Goal: Task Accomplishment & Management: Manage account settings

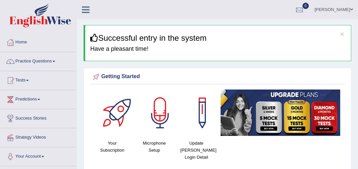
click at [84, 12] on icon at bounding box center [86, 9] width 8 height 9
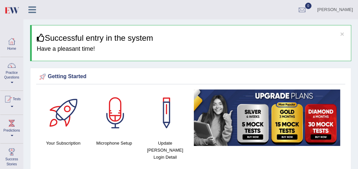
click at [36, 10] on link at bounding box center [32, 9] width 18 height 10
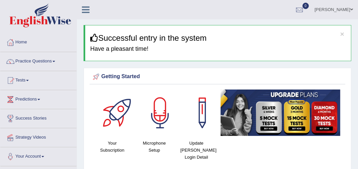
click at [44, 58] on link "Practice Questions" at bounding box center [38, 60] width 76 height 17
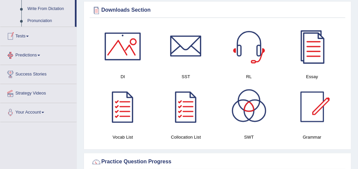
scroll to position [367, 0]
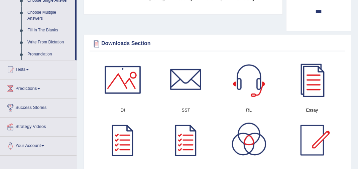
click at [30, 67] on link "Tests" at bounding box center [38, 68] width 76 height 17
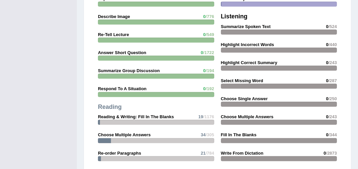
scroll to position [696, 0]
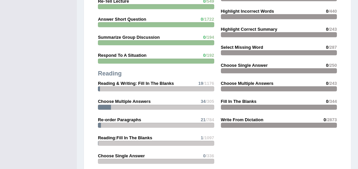
click at [123, 117] on strong "Re-order Paragraphs" at bounding box center [119, 119] width 43 height 5
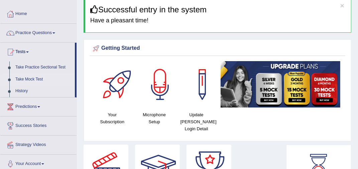
scroll to position [62, 0]
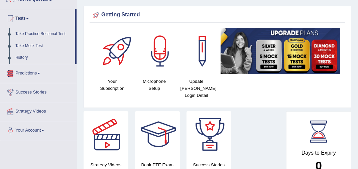
click at [28, 72] on link "Predictions" at bounding box center [38, 72] width 76 height 17
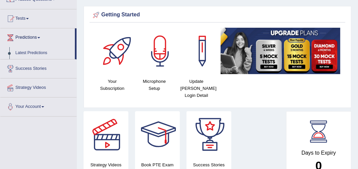
scroll to position [0, 0]
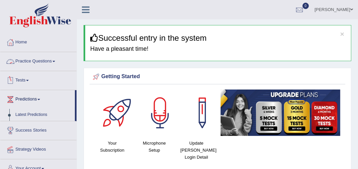
click at [28, 62] on link "Practice Questions" at bounding box center [38, 60] width 76 height 17
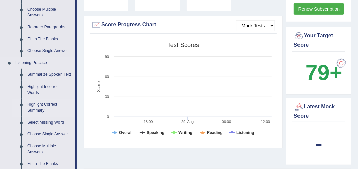
scroll to position [200, 0]
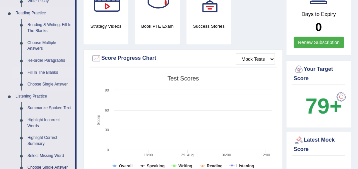
click at [42, 73] on link "Fill In The Blanks" at bounding box center [49, 73] width 50 height 12
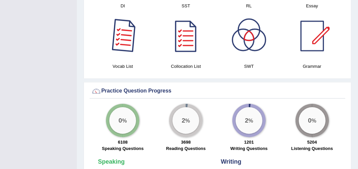
scroll to position [422, 0]
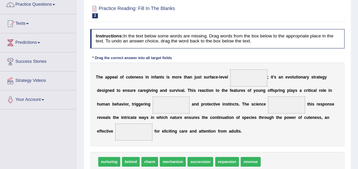
scroll to position [90, 0]
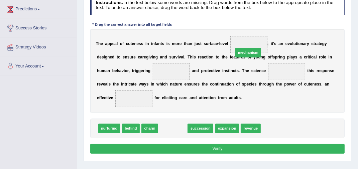
drag, startPoint x: 167, startPoint y: 128, endPoint x: 255, endPoint y: 39, distance: 125.6
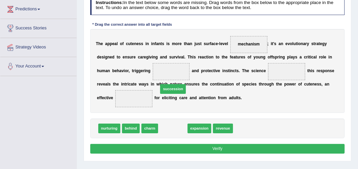
drag, startPoint x: 168, startPoint y: 127, endPoint x: 165, endPoint y: 107, distance: 20.0
click at [165, 94] on span "succession" at bounding box center [173, 89] width 26 height 10
drag, startPoint x: 172, startPoint y: 129, endPoint x: 172, endPoint y: 140, distance: 11.4
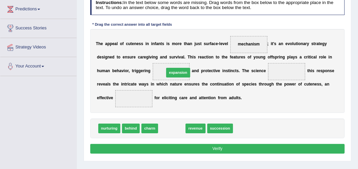
drag, startPoint x: 170, startPoint y: 128, endPoint x: 178, endPoint y: 62, distance: 66.2
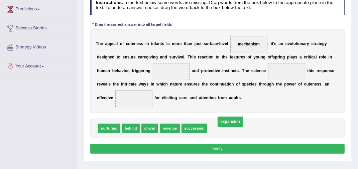
drag, startPoint x: 171, startPoint y: 71, endPoint x: 240, endPoint y: 130, distance: 91.4
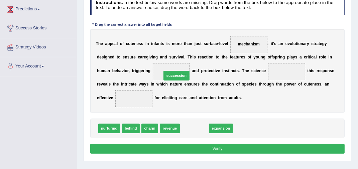
drag, startPoint x: 199, startPoint y: 126, endPoint x: 178, endPoint y: 64, distance: 65.2
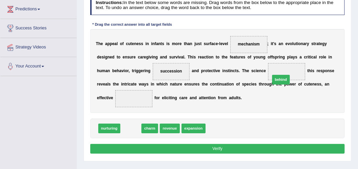
drag, startPoint x: 132, startPoint y: 128, endPoint x: 308, endPoint y: 70, distance: 185.8
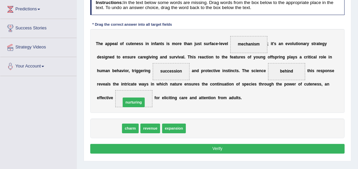
drag, startPoint x: 106, startPoint y: 129, endPoint x: 135, endPoint y: 98, distance: 42.0
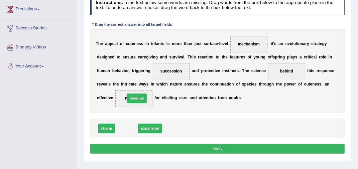
drag, startPoint x: 121, startPoint y: 130, endPoint x: 133, endPoint y: 94, distance: 37.4
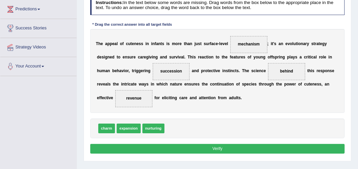
click at [197, 151] on button "Verify" at bounding box center [217, 149] width 254 height 10
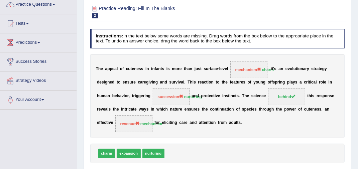
scroll to position [23, 0]
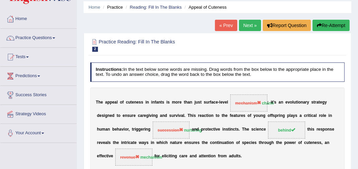
drag, startPoint x: 246, startPoint y: 23, endPoint x: 245, endPoint y: 19, distance: 4.1
click at [246, 23] on link "Next »" at bounding box center [250, 25] width 22 height 11
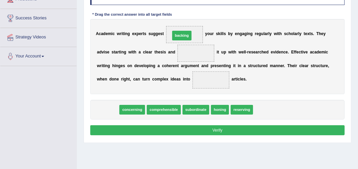
drag, startPoint x: 107, startPoint y: 109, endPoint x: 194, endPoint y: 21, distance: 123.0
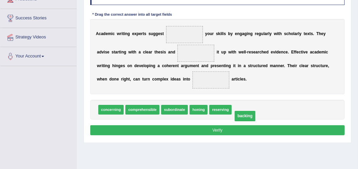
drag, startPoint x: 187, startPoint y: 35, endPoint x: 258, endPoint y: 132, distance: 119.9
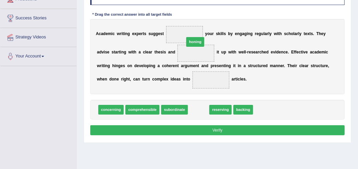
drag, startPoint x: 199, startPoint y: 109, endPoint x: 195, endPoint y: 29, distance: 79.9
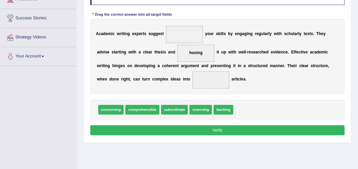
drag, startPoint x: 198, startPoint y: 49, endPoint x: 194, endPoint y: 54, distance: 5.9
click at [190, 45] on span "honing" at bounding box center [195, 53] width 37 height 17
drag, startPoint x: 198, startPoint y: 51, endPoint x: 190, endPoint y: 32, distance: 20.5
drag, startPoint x: 221, startPoint y: 108, endPoint x: 188, endPoint y: 42, distance: 73.6
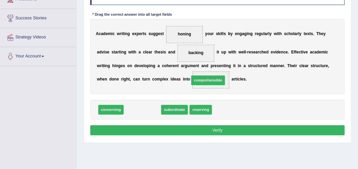
drag, startPoint x: 146, startPoint y: 110, endPoint x: 223, endPoint y: 75, distance: 84.6
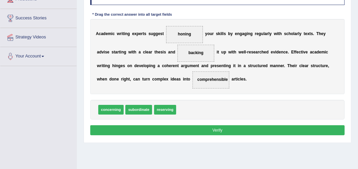
click at [211, 129] on button "Verify" at bounding box center [217, 130] width 254 height 10
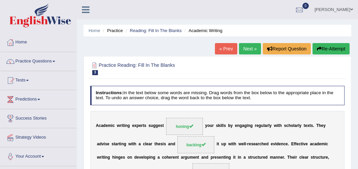
click at [246, 51] on link "Next »" at bounding box center [250, 48] width 22 height 11
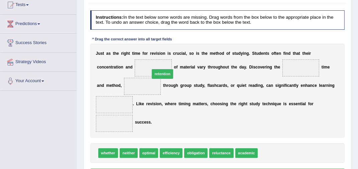
drag, startPoint x: 270, startPoint y: 154, endPoint x: 144, endPoint y: 62, distance: 156.7
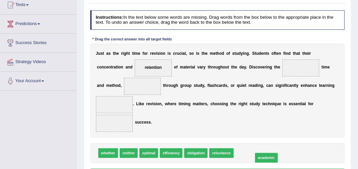
drag, startPoint x: 245, startPoint y: 152, endPoint x: 268, endPoint y: 157, distance: 24.0
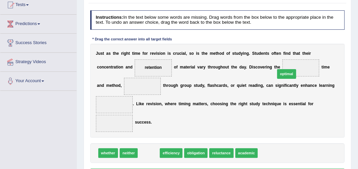
drag, startPoint x: 147, startPoint y: 153, endPoint x: 309, endPoint y: 60, distance: 186.8
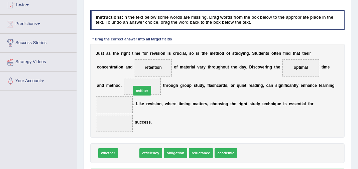
drag, startPoint x: 131, startPoint y: 153, endPoint x: 147, endPoint y: 79, distance: 75.1
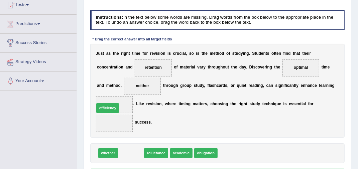
drag, startPoint x: 132, startPoint y: 153, endPoint x: 104, endPoint y: 100, distance: 59.1
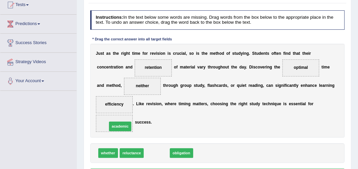
drag, startPoint x: 158, startPoint y: 150, endPoint x: 115, endPoint y: 119, distance: 53.1
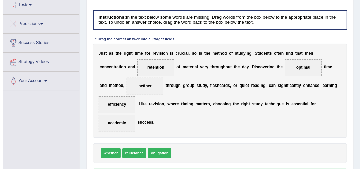
scroll to position [142, 0]
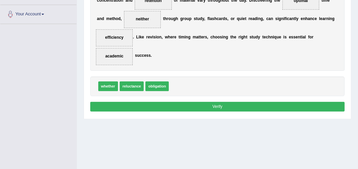
click at [166, 105] on button "Verify" at bounding box center [217, 107] width 254 height 10
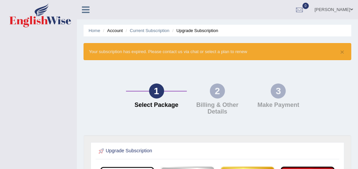
click at [83, 11] on icon at bounding box center [86, 9] width 8 height 9
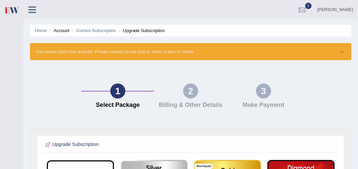
click at [30, 11] on icon at bounding box center [32, 9] width 8 height 9
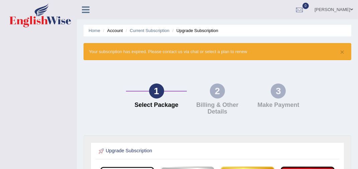
click at [339, 50] on div "× Your subscription has expired. Please contact us via chat or select a plan to…" at bounding box center [216, 51] width 267 height 17
click at [342, 51] on button "×" at bounding box center [342, 51] width 4 height 7
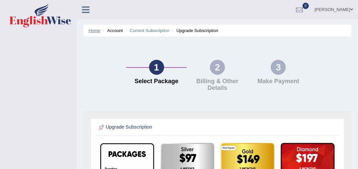
click at [95, 30] on link "Home" at bounding box center [94, 30] width 12 height 5
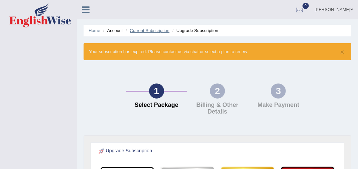
click at [150, 30] on link "Current Subscription" at bounding box center [150, 30] width 40 height 5
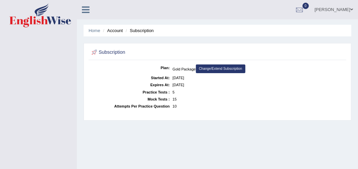
click at [226, 67] on link "Change/Extend Subscription" at bounding box center [220, 68] width 49 height 9
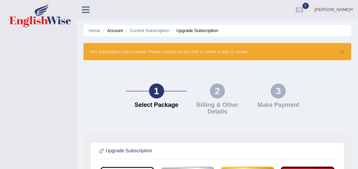
click at [117, 32] on li "Account" at bounding box center [111, 30] width 21 height 6
click at [93, 28] on link "Home" at bounding box center [94, 30] width 12 height 5
click at [304, 9] on div at bounding box center [299, 10] width 10 height 10
click at [272, 29] on strong "See All Alerts" at bounding box center [257, 27] width 30 height 5
